Goal: Information Seeking & Learning: Learn about a topic

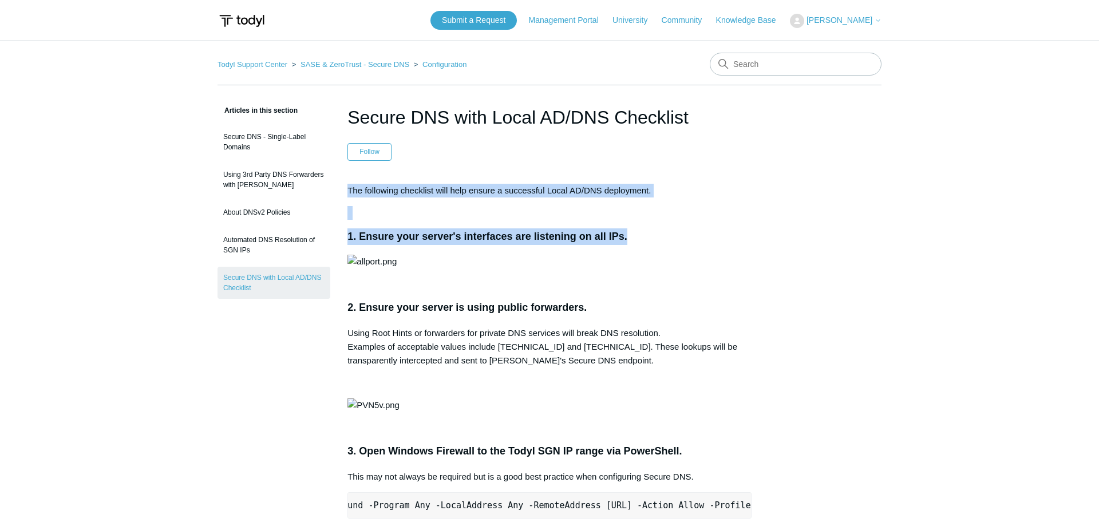
drag, startPoint x: 348, startPoint y: 191, endPoint x: 557, endPoint y: 338, distance: 256.2
click at [667, 268] on p at bounding box center [549, 262] width 404 height 14
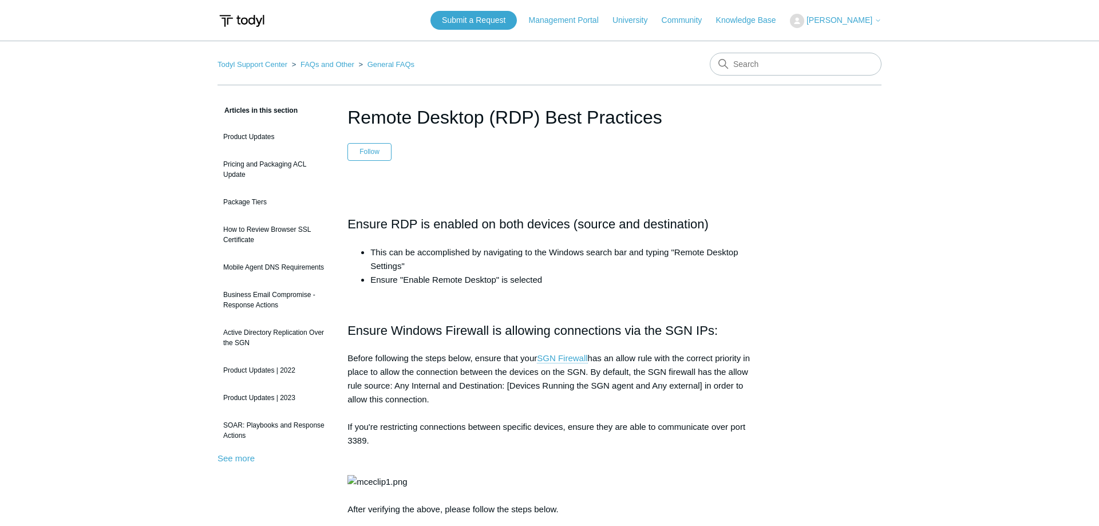
drag, startPoint x: 351, startPoint y: 117, endPoint x: 665, endPoint y: 130, distance: 314.4
click at [665, 130] on h1 "Remote Desktop (RDP) Best Practices" at bounding box center [549, 117] width 404 height 27
copy h1 "Remote Desktop (RDP) Best Practices"
drag, startPoint x: 490, startPoint y: 134, endPoint x: 467, endPoint y: 125, distance: 24.4
click at [489, 133] on header "Remote Desktop (RDP) Best Practices Follow Not yet followed by anyone" at bounding box center [549, 132] width 404 height 57
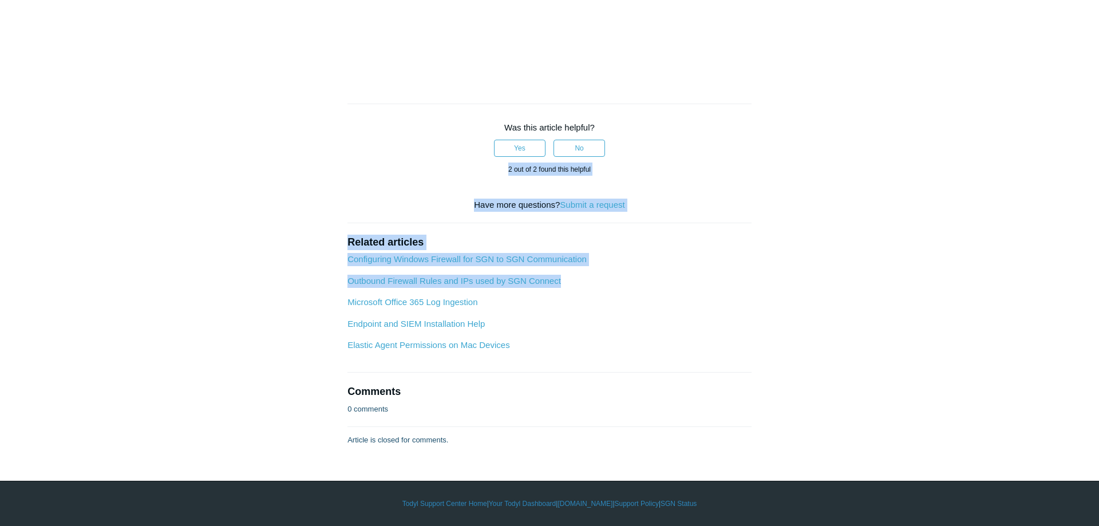
scroll to position [1943, 0]
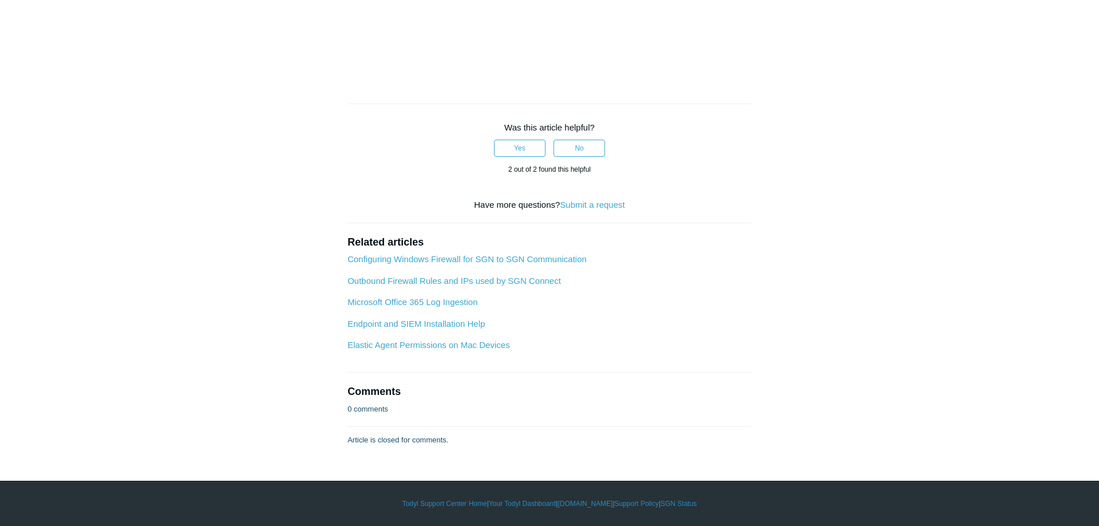
drag, startPoint x: 347, startPoint y: 113, endPoint x: 634, endPoint y: 80, distance: 289.7
